Goal: Task Accomplishment & Management: Complete application form

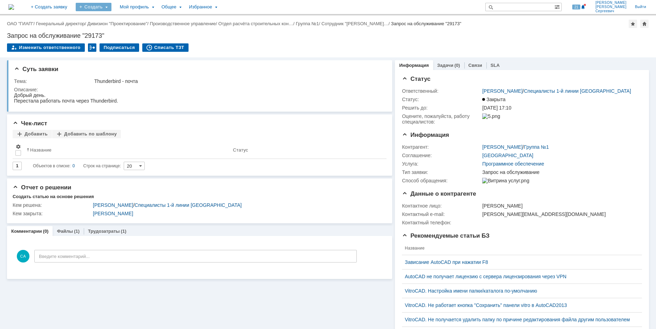
click at [111, 8] on div "Создать" at bounding box center [94, 7] width 36 height 8
click at [130, 44] on link "Заявка" at bounding box center [103, 43] width 53 height 8
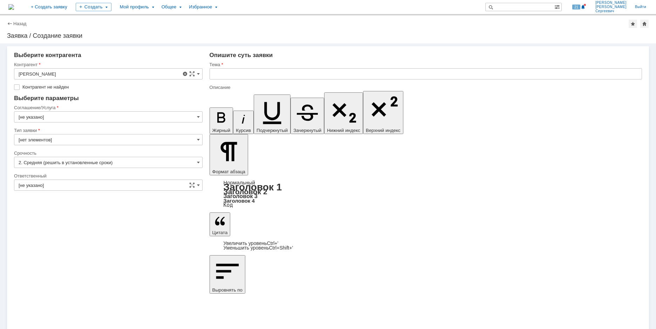
type input "[не указано]"
click at [60, 69] on input "[не указано]" at bounding box center [108, 73] width 188 height 11
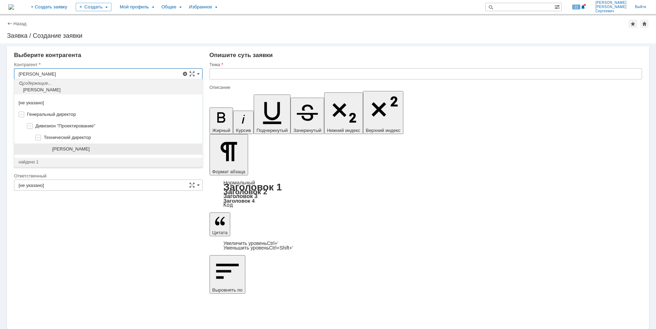
click at [89, 151] on span "[PERSON_NAME]" at bounding box center [70, 148] width 37 height 5
type input "[PERSON_NAME]"
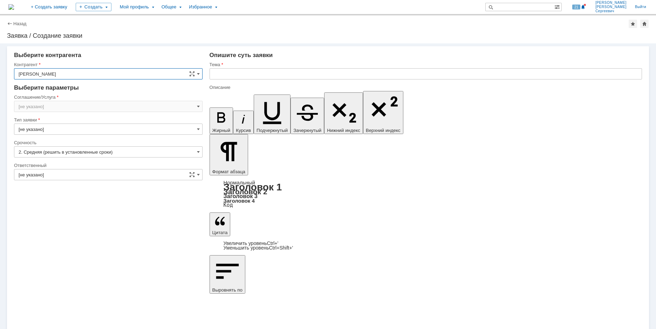
type input "[GEOGRAPHIC_DATA]"
click at [66, 108] on input "[GEOGRAPHIC_DATA]" at bounding box center [108, 106] width 188 height 11
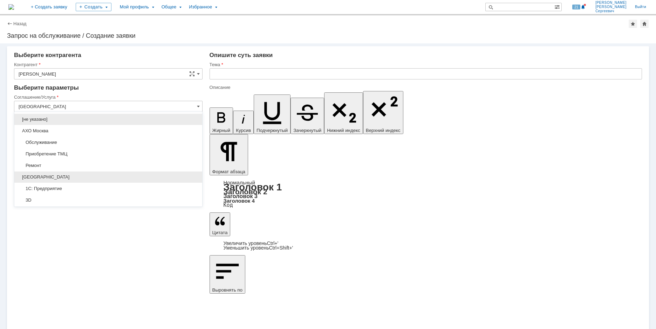
click at [84, 174] on span "[GEOGRAPHIC_DATA]" at bounding box center [108, 177] width 179 height 6
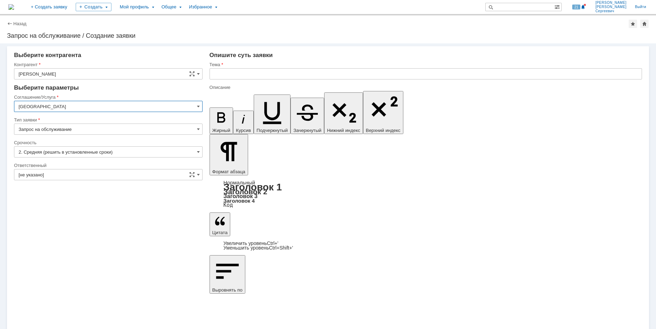
type input "[GEOGRAPHIC_DATA]"
click at [86, 171] on input "[не указано]" at bounding box center [108, 174] width 188 height 11
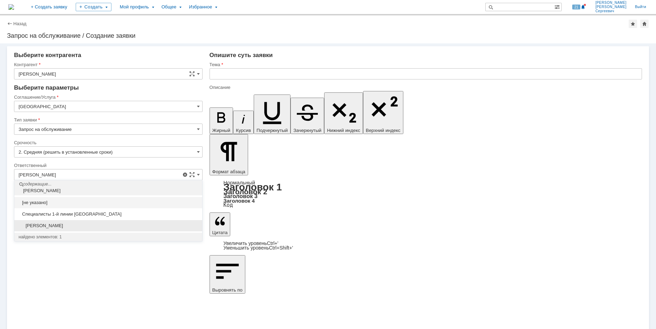
click at [115, 228] on span "[PERSON_NAME]" at bounding box center [108, 226] width 179 height 6
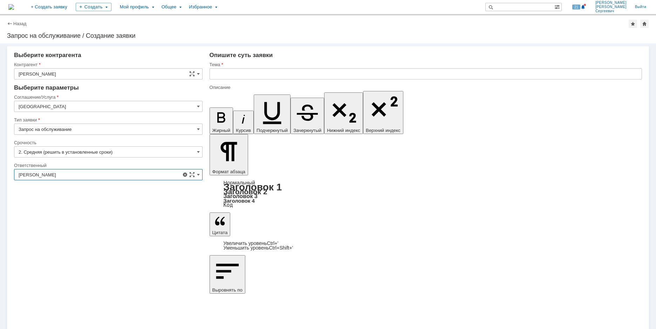
type input "[PERSON_NAME]"
click at [226, 72] on input "text" at bounding box center [425, 73] width 432 height 11
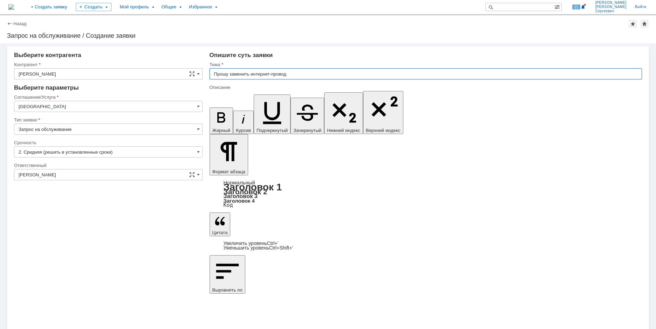
type input "Прошу заменить интернет-провод"
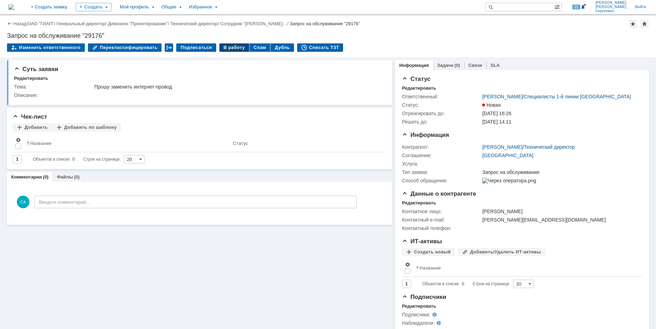
click at [230, 50] on div "В работу" at bounding box center [234, 47] width 30 height 8
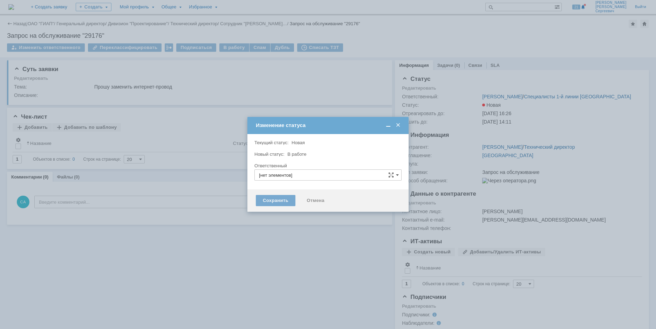
type input "[PERSON_NAME]"
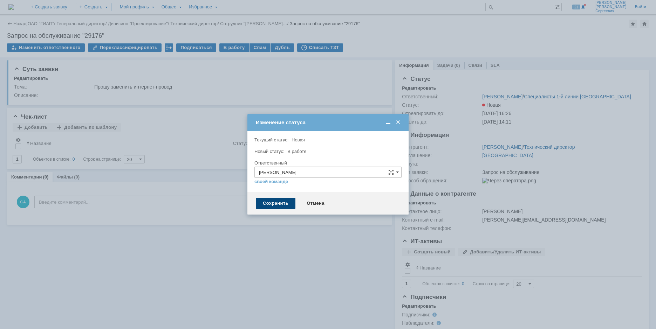
click at [261, 202] on div "Сохранить" at bounding box center [276, 203] width 40 height 11
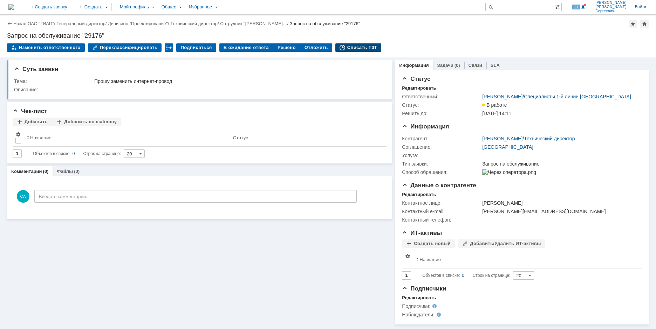
click at [337, 48] on div "Списать ТЗТ" at bounding box center [358, 47] width 46 height 8
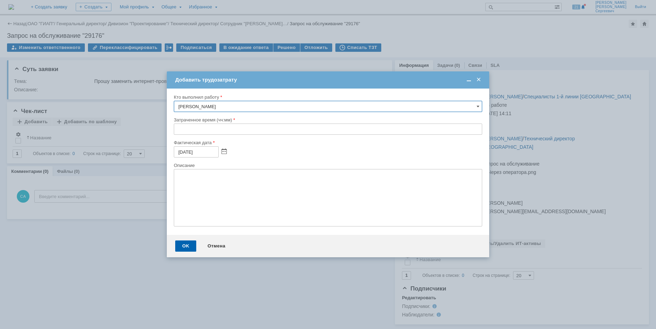
click at [175, 130] on input "text" at bounding box center [328, 129] width 308 height 11
type input "00:15"
click at [179, 242] on div "OK" at bounding box center [185, 246] width 21 height 11
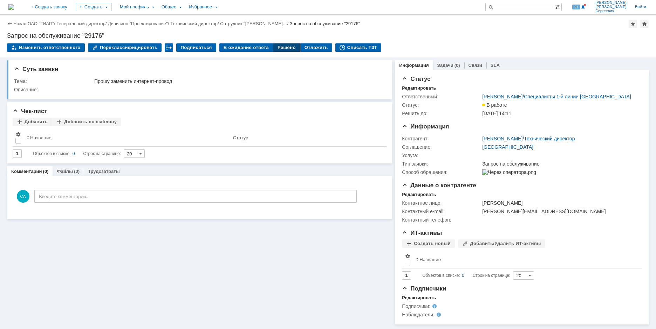
click at [277, 49] on div "Решено" at bounding box center [286, 47] width 27 height 8
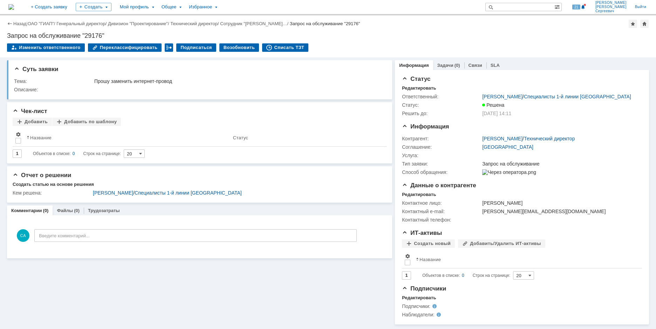
click at [14, 7] on img at bounding box center [11, 7] width 6 height 6
